Goal: Information Seeking & Learning: Learn about a topic

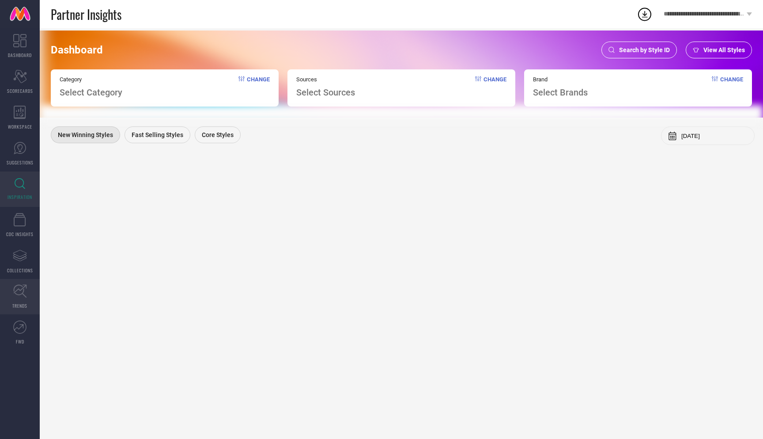
click at [15, 294] on icon at bounding box center [20, 291] width 14 height 14
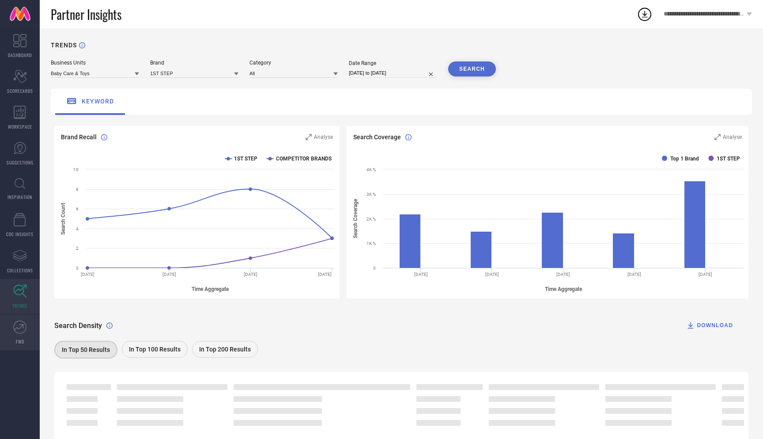
click at [16, 327] on icon at bounding box center [19, 327] width 10 height 6
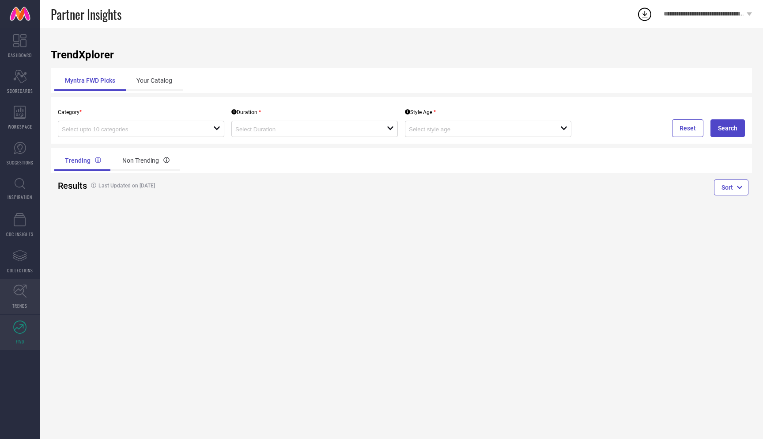
click at [20, 292] on icon at bounding box center [20, 291] width 14 height 14
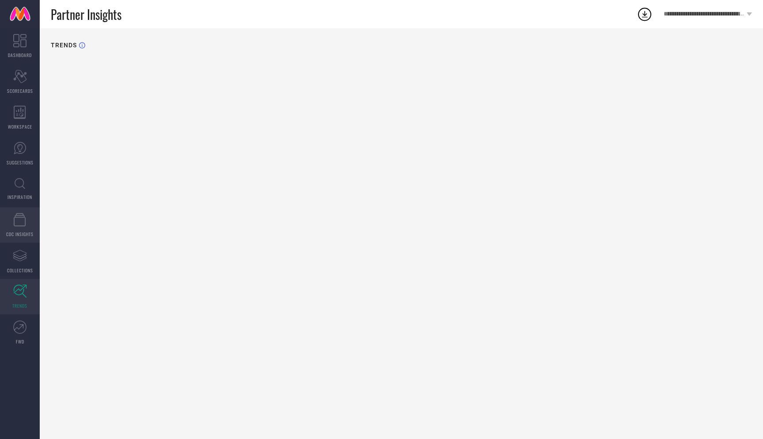
click at [22, 224] on icon at bounding box center [20, 219] width 12 height 13
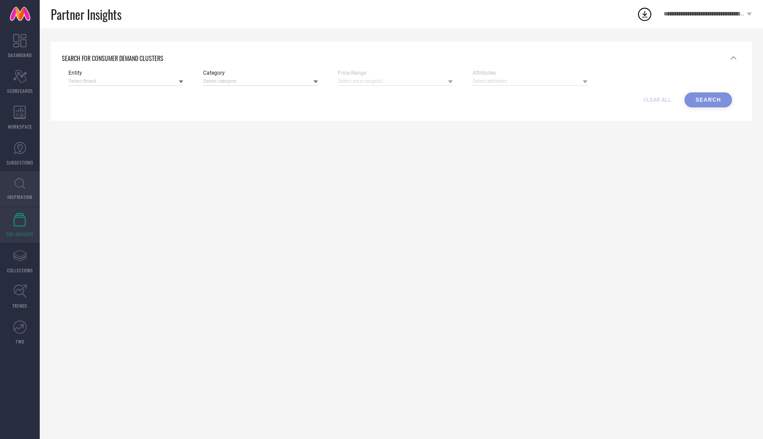
click at [20, 193] on link "INSPIRATION" at bounding box center [20, 188] width 40 height 35
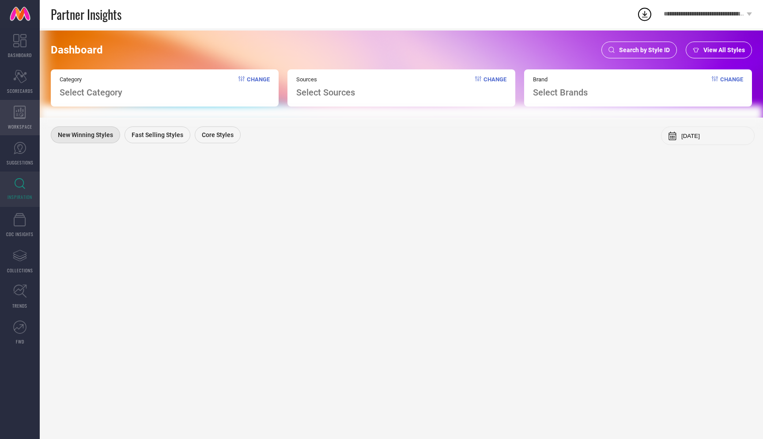
click at [19, 124] on span "WORKSPACE" at bounding box center [20, 126] width 24 height 7
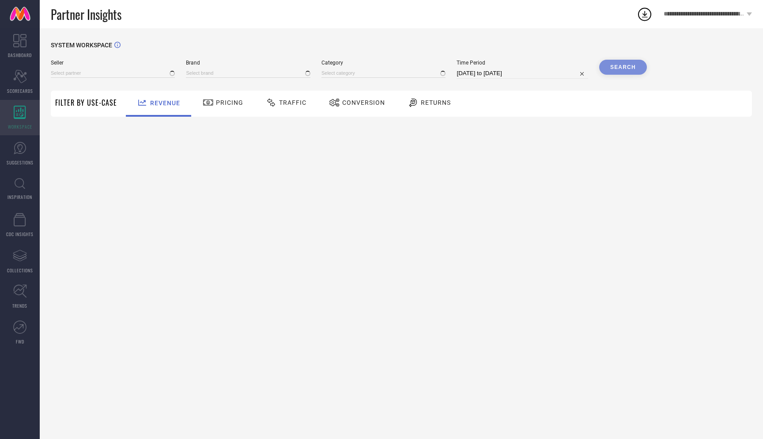
type input "All"
type input "1 STOP FASHION"
type input "All"
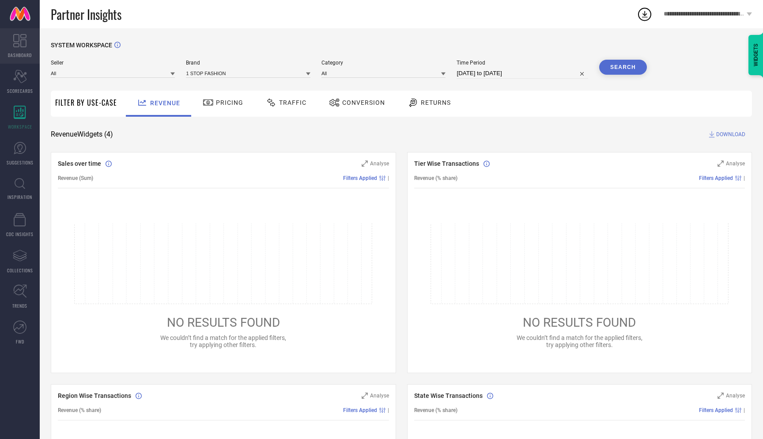
click at [19, 42] on icon at bounding box center [19, 40] width 13 height 13
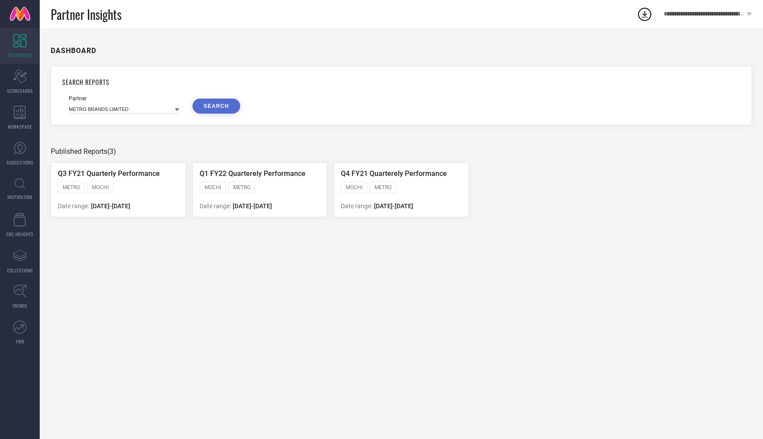
click at [131, 186] on div "METRO MOCHI" at bounding box center [118, 188] width 121 height 13
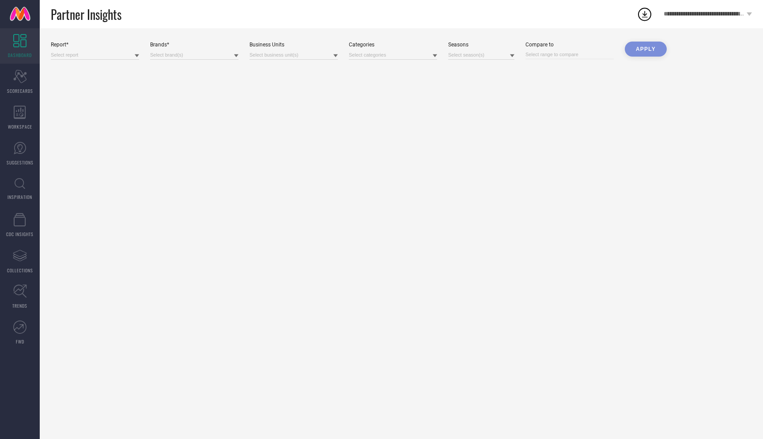
click at [136, 57] on icon at bounding box center [137, 55] width 4 height 4
click at [123, 68] on span "Q3 FY21 Quarterly Performance" at bounding box center [93, 67] width 76 height 6
click at [186, 59] on div at bounding box center [194, 55] width 88 height 10
click at [237, 57] on icon at bounding box center [236, 55] width 4 height 4
click at [204, 86] on div "PEPE JEANS" at bounding box center [194, 84] width 88 height 17
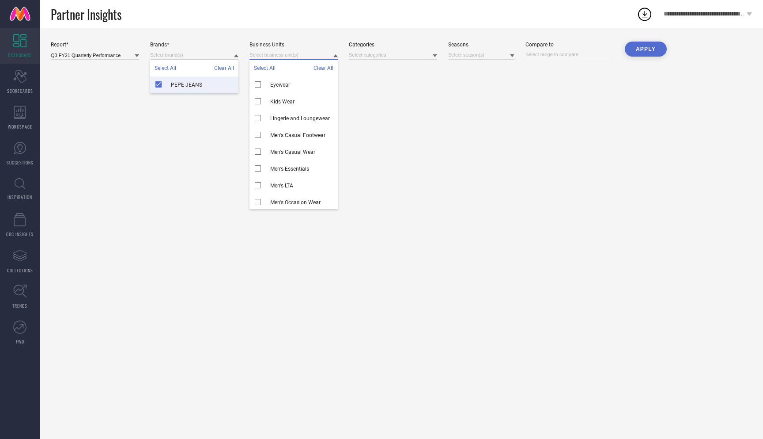
click at [306, 59] on input at bounding box center [294, 54] width 88 height 9
click at [287, 83] on span "Eyewear" at bounding box center [280, 85] width 20 height 6
click at [402, 57] on input at bounding box center [393, 54] width 88 height 9
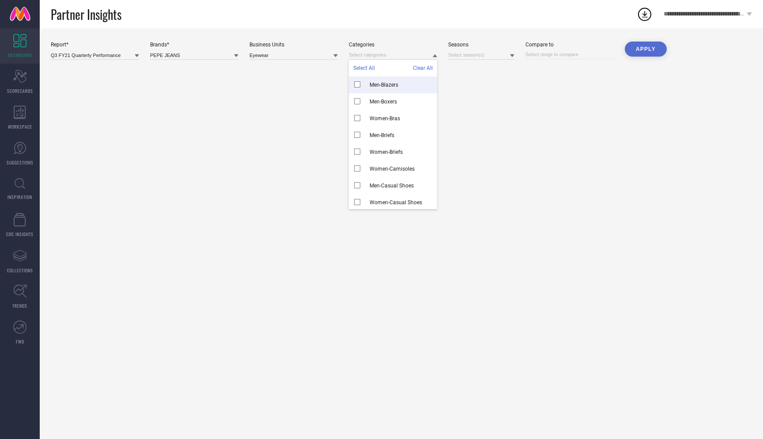
click at [385, 83] on span "Men-Blazers" at bounding box center [384, 85] width 29 height 6
click at [480, 58] on input at bounding box center [481, 54] width 66 height 9
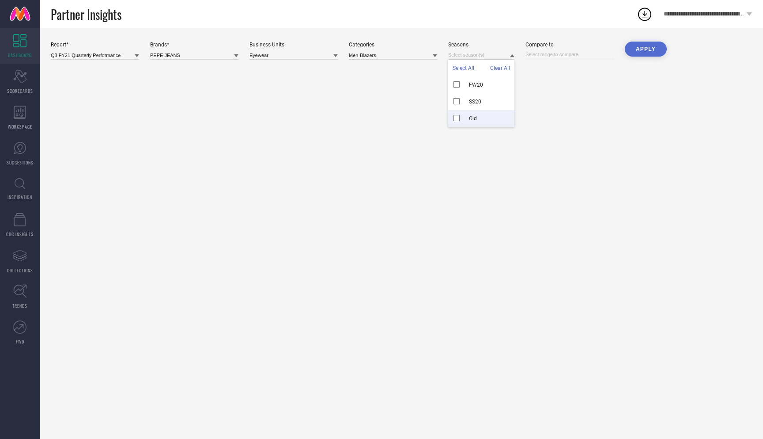
click at [475, 116] on span "Old" at bounding box center [473, 118] width 8 height 6
click at [557, 54] on input at bounding box center [570, 54] width 88 height 9
select select "8"
select select "2025"
select select "9"
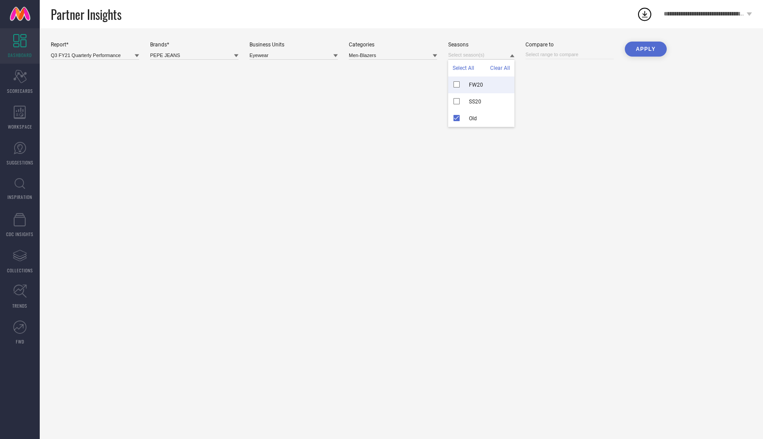
select select "2025"
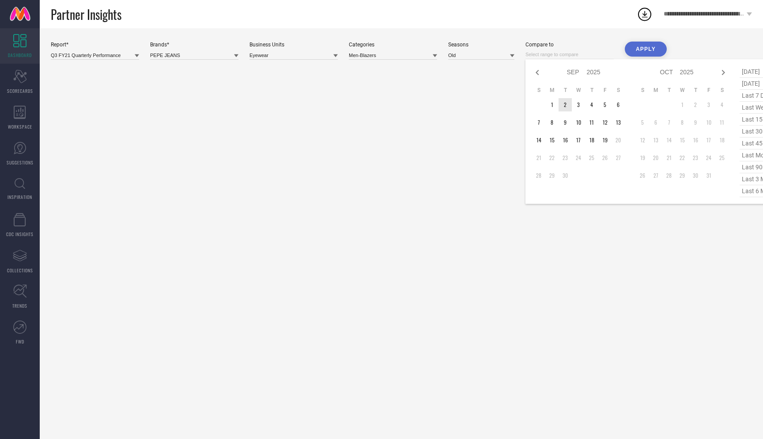
type input "After [DATE]"
click at [565, 104] on td "2" at bounding box center [565, 104] width 13 height 13
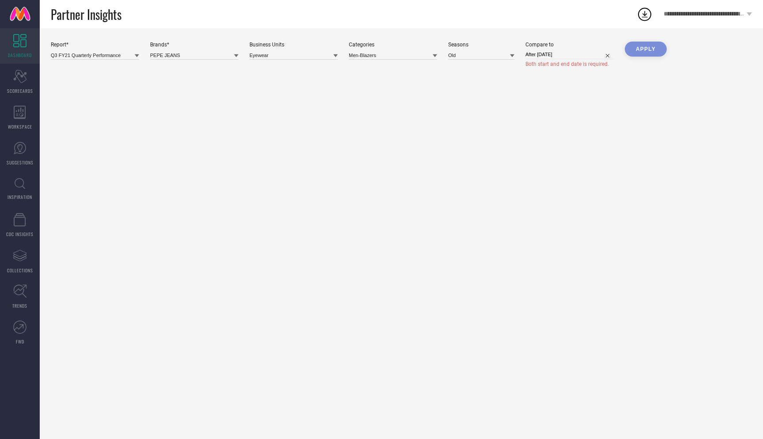
click at [642, 48] on div "Apply" at bounding box center [646, 55] width 42 height 26
select select "8"
select select "2025"
select select "9"
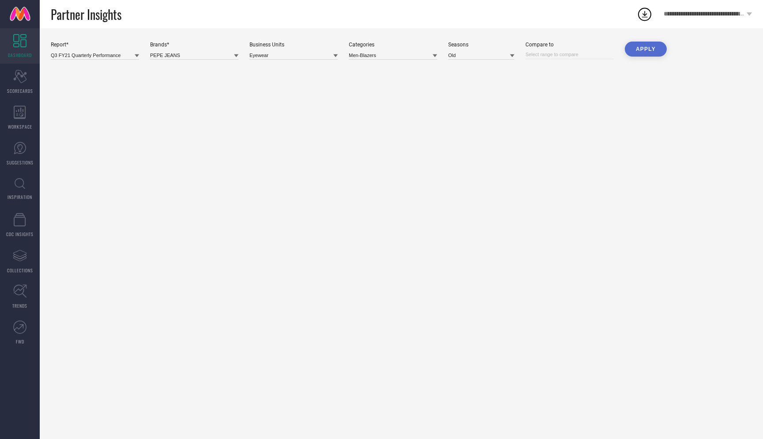
select select "2025"
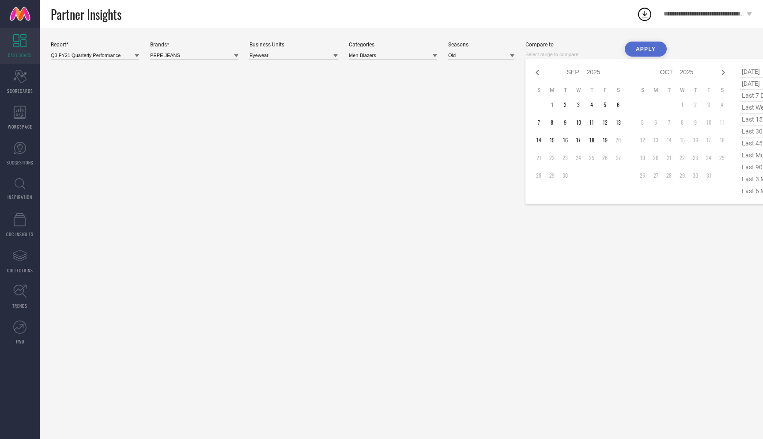
click at [592, 55] on input at bounding box center [570, 54] width 88 height 9
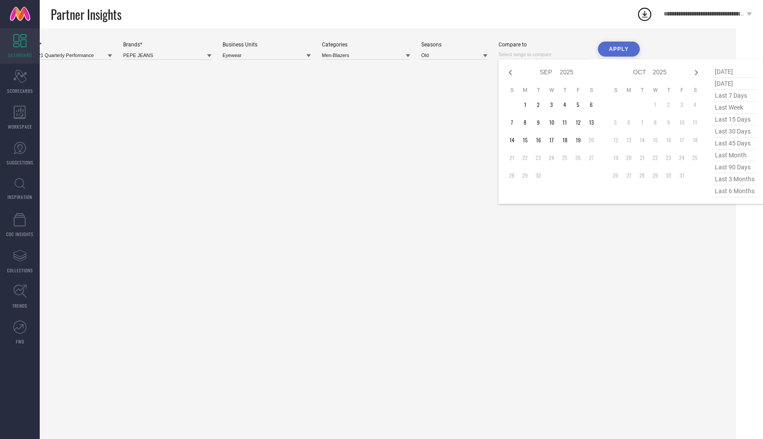
click at [731, 183] on span "last 3 months" at bounding box center [735, 179] width 44 height 12
type input "[DATE] to [DATE]"
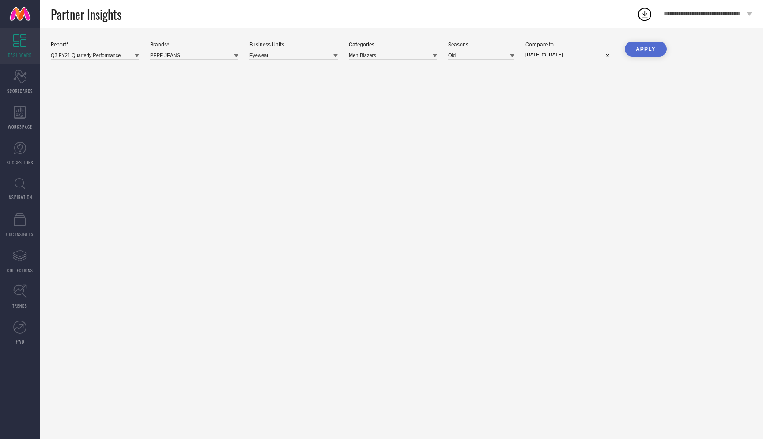
click at [656, 46] on button "Apply" at bounding box center [646, 49] width 42 height 15
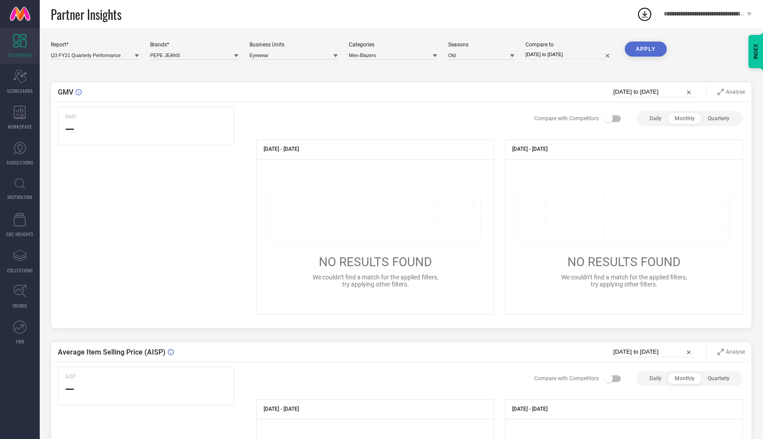
click at [334, 57] on icon at bounding box center [336, 55] width 4 height 4
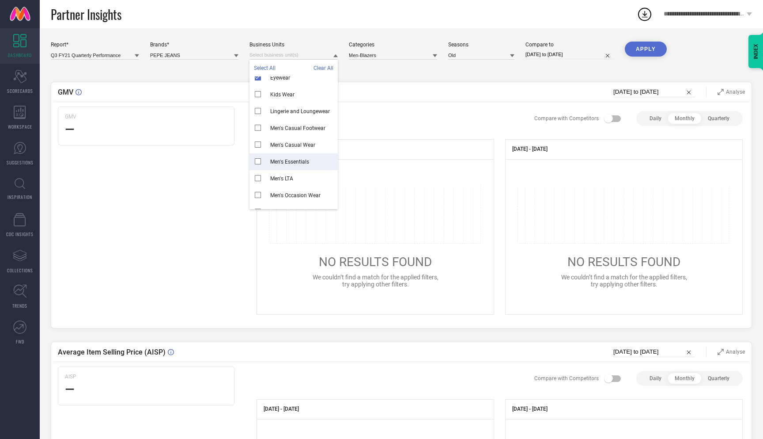
scroll to position [12, 0]
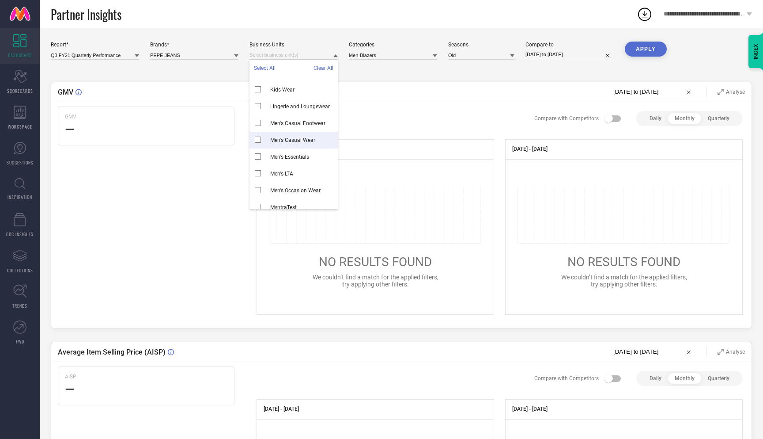
click at [282, 141] on span "Men's Casual Wear" at bounding box center [292, 140] width 45 height 6
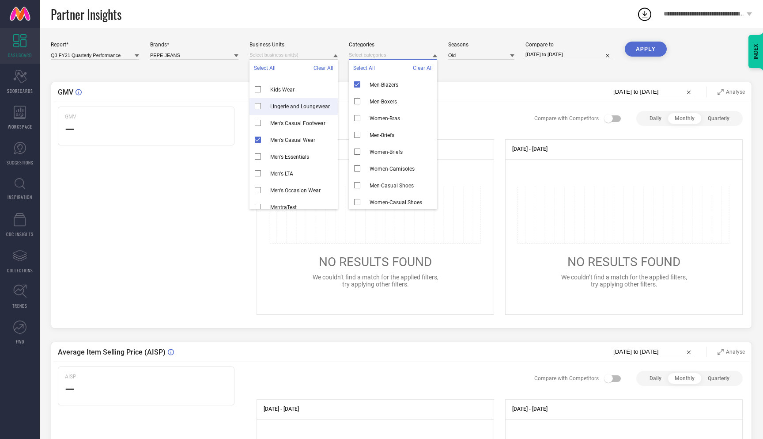
click at [432, 59] on input at bounding box center [393, 54] width 88 height 9
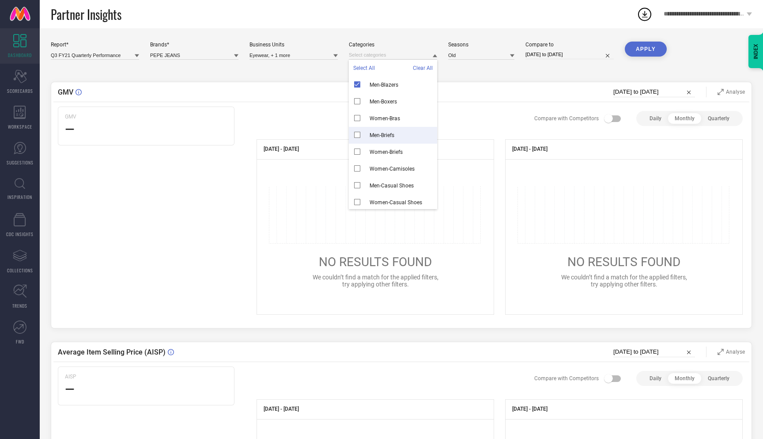
click at [383, 135] on span "Men-Briefs" at bounding box center [382, 135] width 25 height 6
click at [645, 47] on button "Apply" at bounding box center [646, 49] width 42 height 15
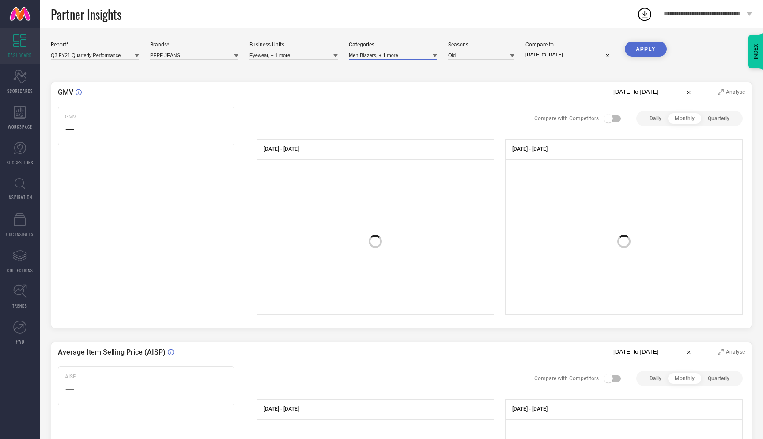
click at [364, 57] on input at bounding box center [393, 54] width 88 height 9
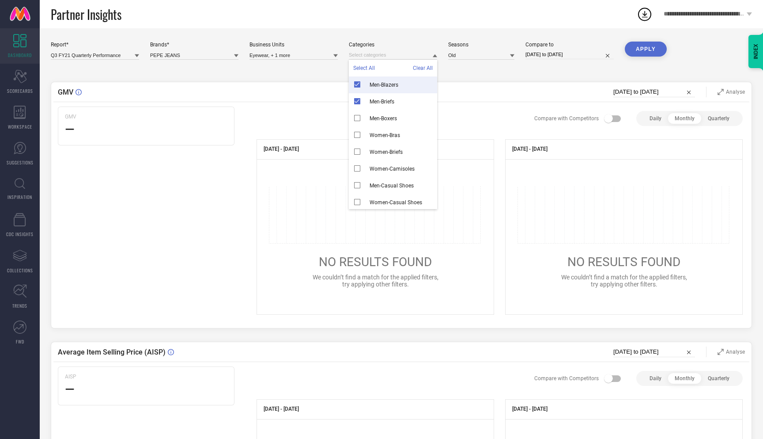
click at [356, 86] on div "Men-Blazers" at bounding box center [393, 84] width 88 height 17
click at [282, 56] on input at bounding box center [294, 54] width 88 height 9
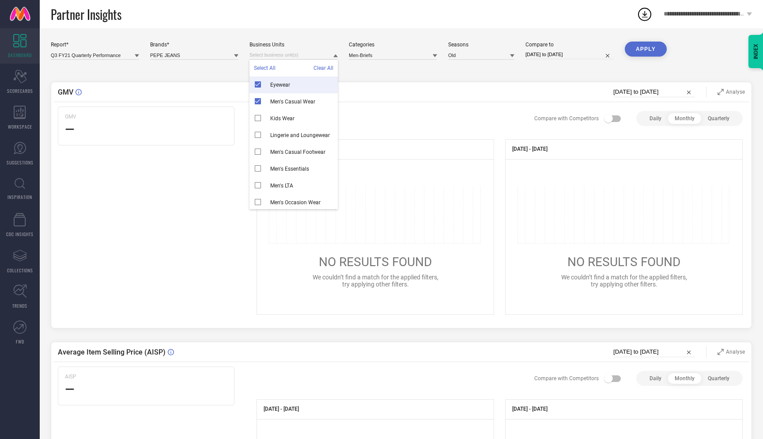
click at [256, 84] on div "Eyewear" at bounding box center [294, 84] width 88 height 17
click at [648, 44] on button "Apply" at bounding box center [646, 49] width 42 height 15
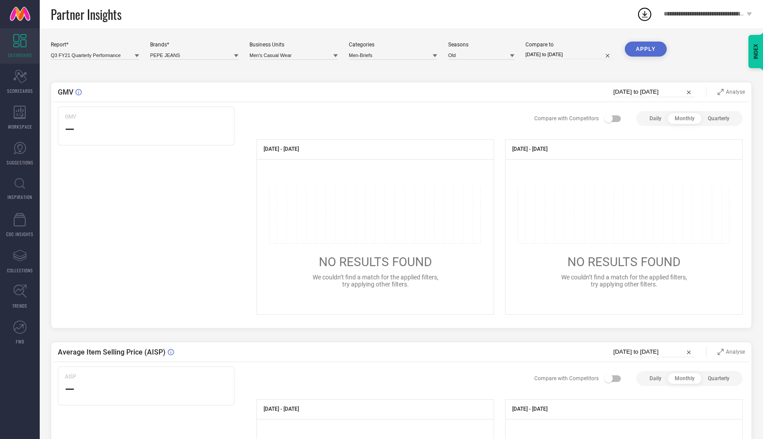
click at [513, 56] on icon at bounding box center [512, 55] width 4 height 3
click at [479, 102] on span "FW20" at bounding box center [476, 102] width 14 height 6
click at [633, 51] on button "Apply" at bounding box center [646, 49] width 42 height 15
click at [18, 82] on icon "Scorecard" at bounding box center [20, 76] width 14 height 13
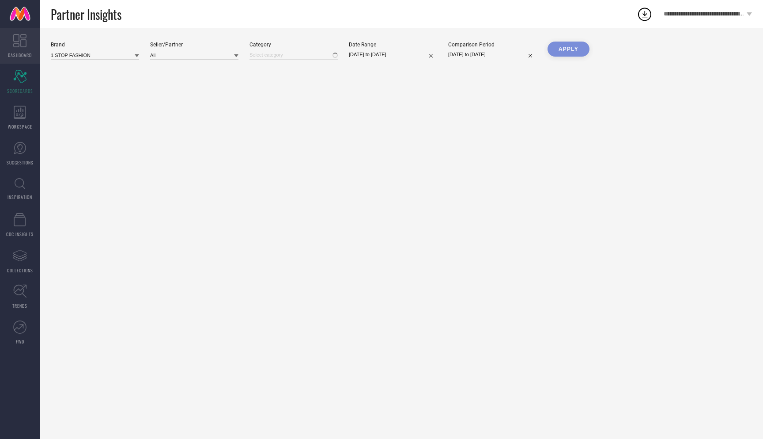
click at [27, 48] on link "DASHBOARD" at bounding box center [20, 45] width 40 height 35
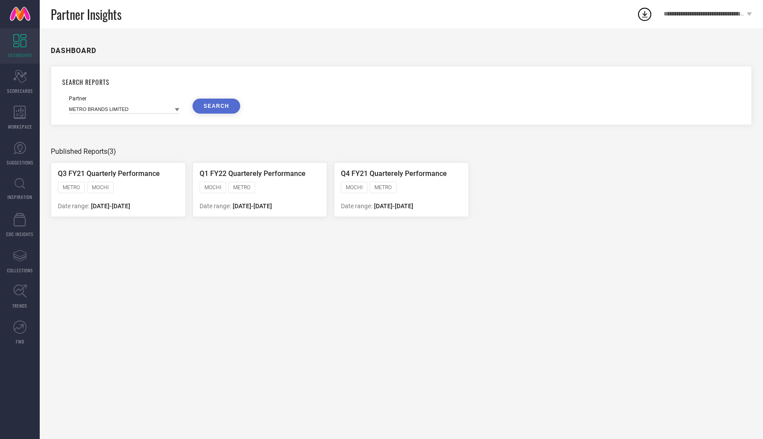
click at [178, 108] on icon at bounding box center [177, 109] width 4 height 4
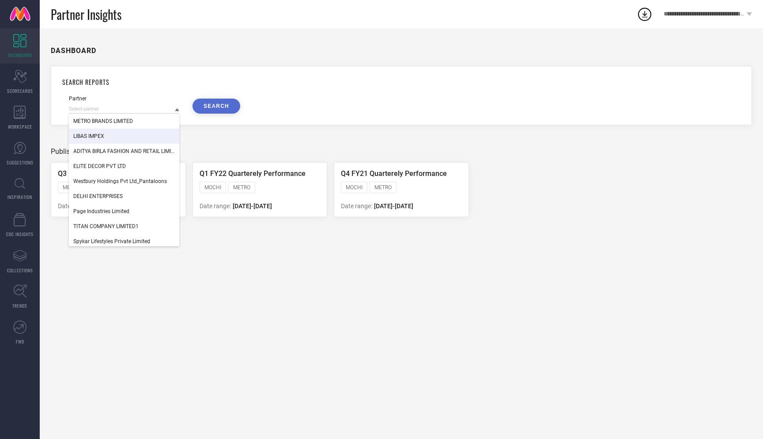
click at [119, 136] on div "LIBAS IMPEX" at bounding box center [124, 136] width 110 height 15
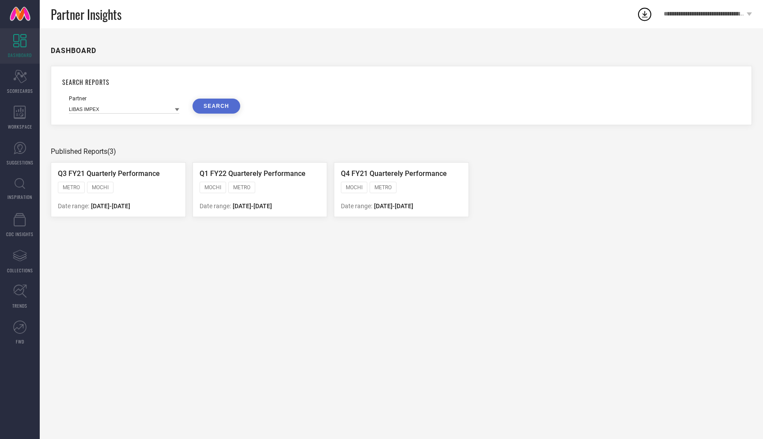
click at [219, 106] on button "SEARCH" at bounding box center [217, 106] width 48 height 15
click at [125, 186] on div "GERUA LIBAS" at bounding box center [118, 188] width 121 height 13
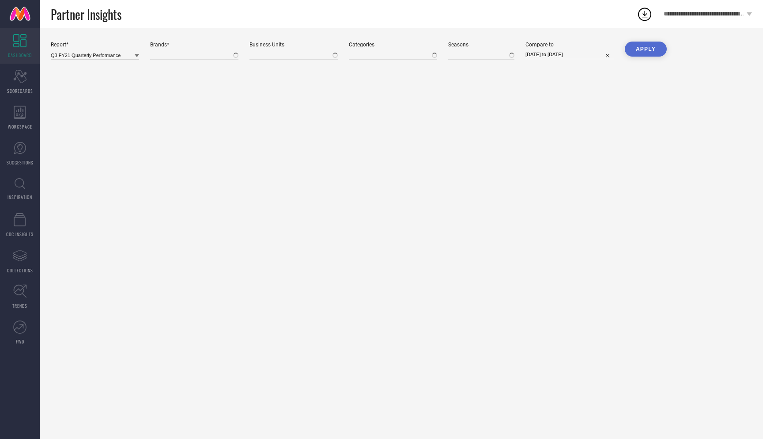
type input "Old, + 1 more"
type input "PEPE JEANS"
type input "Men's Casual Wear"
type input "Men-Briefs"
click at [21, 45] on icon at bounding box center [19, 40] width 13 height 13
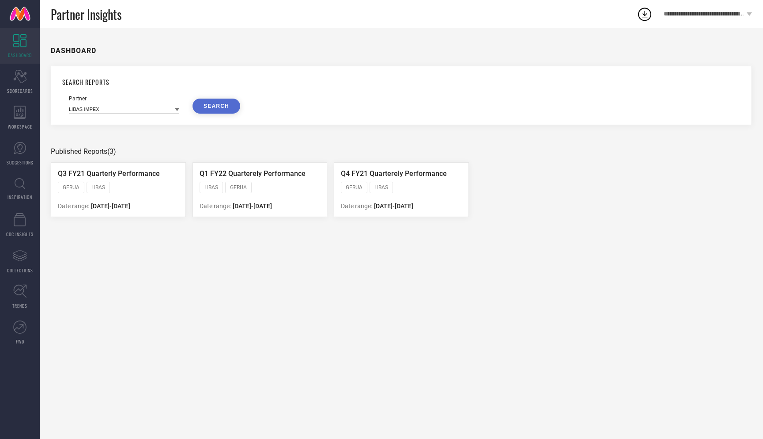
click at [186, 110] on div "Partner LIBAS IMPEX SEARCH" at bounding box center [401, 104] width 665 height 18
click at [20, 226] on link "CDC INSIGHTS" at bounding box center [20, 224] width 40 height 35
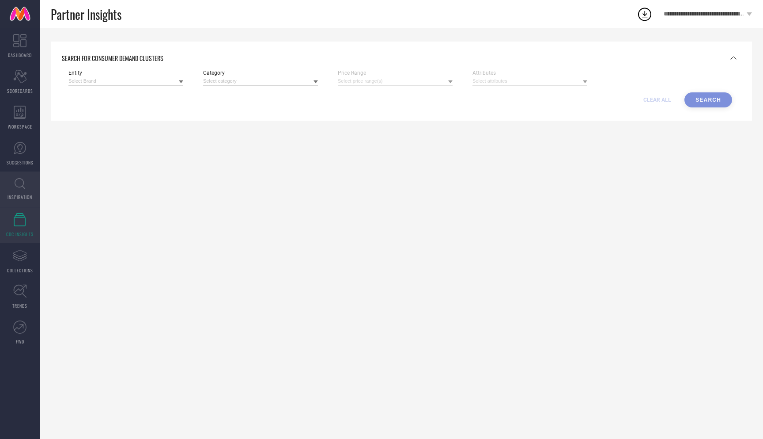
click at [20, 187] on icon at bounding box center [20, 183] width 11 height 11
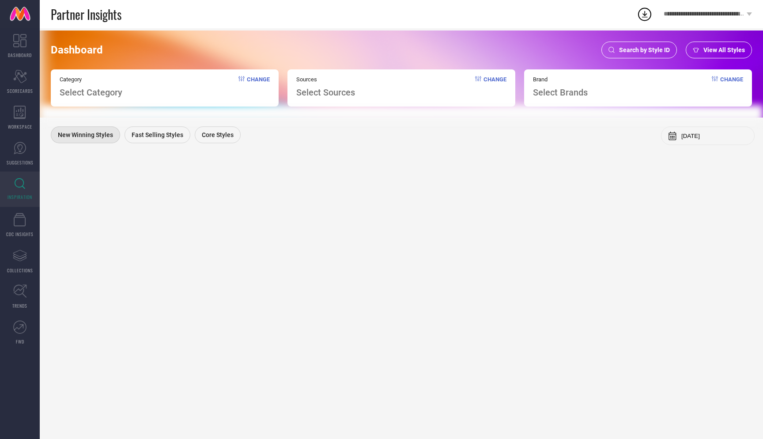
click at [546, 92] on span "Select Brands" at bounding box center [560, 92] width 55 height 11
click at [573, 93] on span "Select Brands" at bounding box center [560, 92] width 55 height 11
click at [550, 79] on span "Brand" at bounding box center [560, 79] width 55 height 7
click at [539, 79] on span "Brand" at bounding box center [560, 79] width 55 height 7
click at [642, 51] on span "Search by Style ID" at bounding box center [644, 49] width 51 height 7
